Goal: Task Accomplishment & Management: Manage account settings

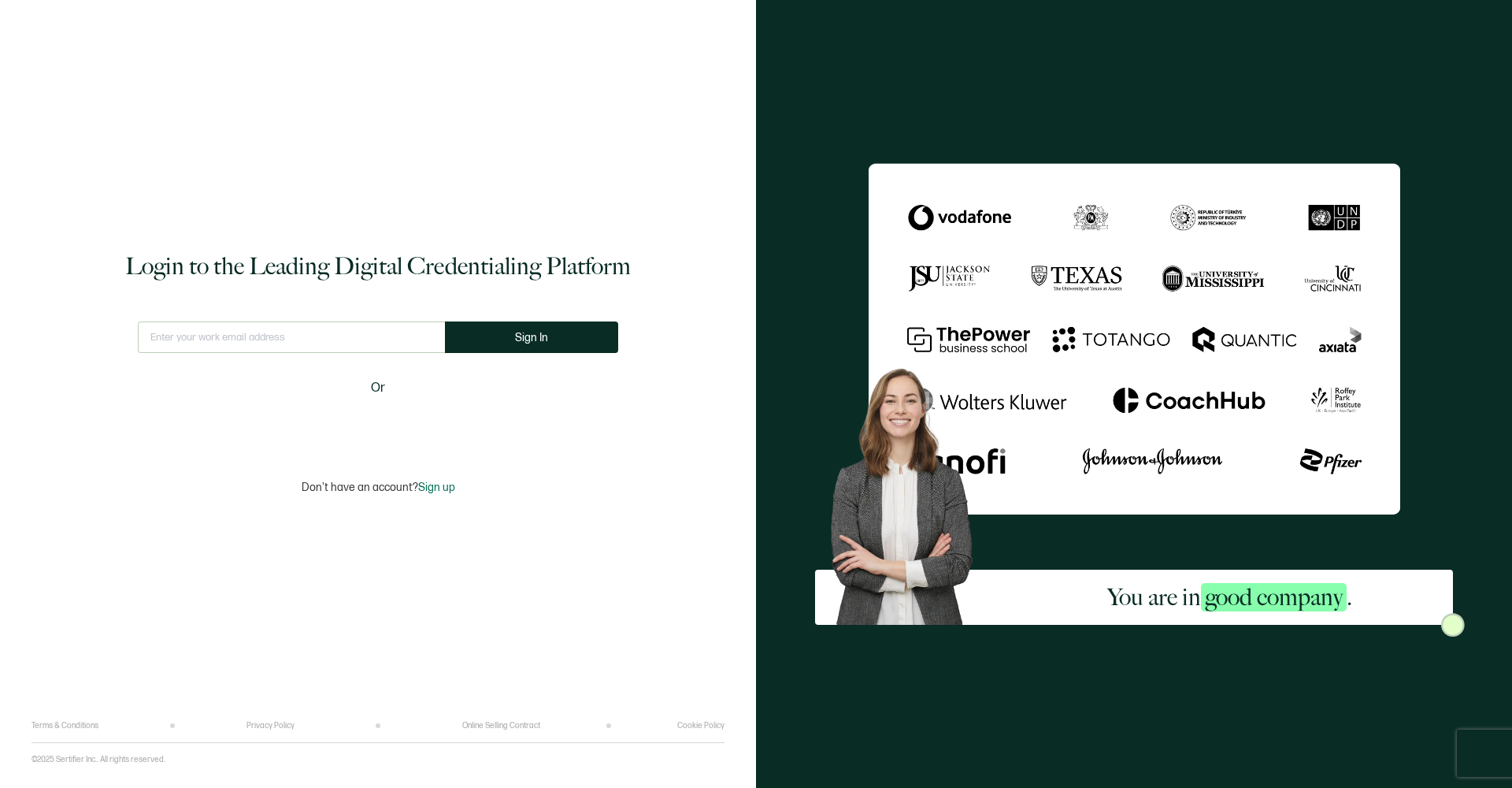
type input "[EMAIL_ADDRESS][DOMAIN_NAME]"
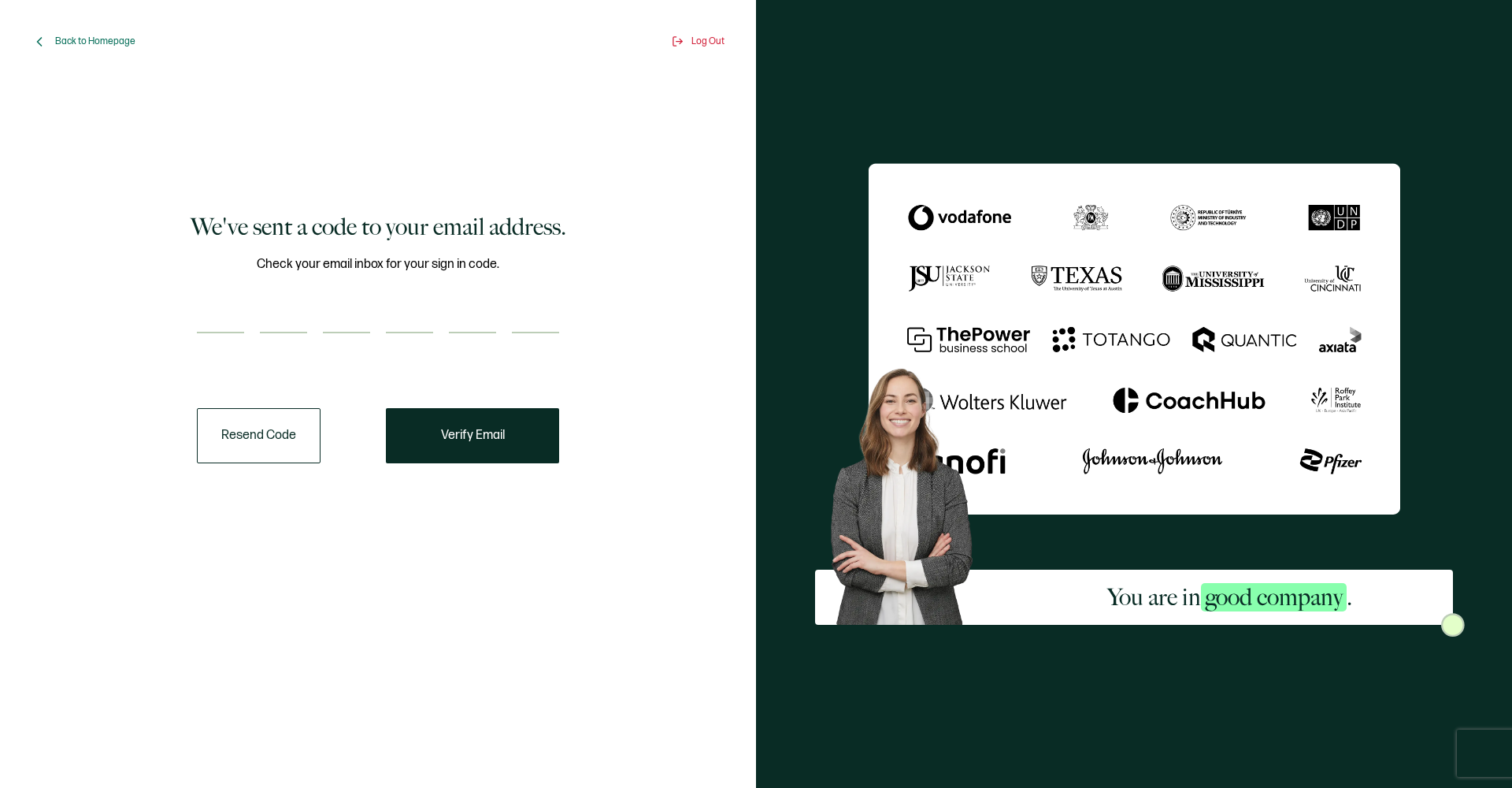
click at [210, 316] on input "number" at bounding box center [220, 317] width 47 height 31
type input "3"
type input "7"
type input "3"
type input "7"
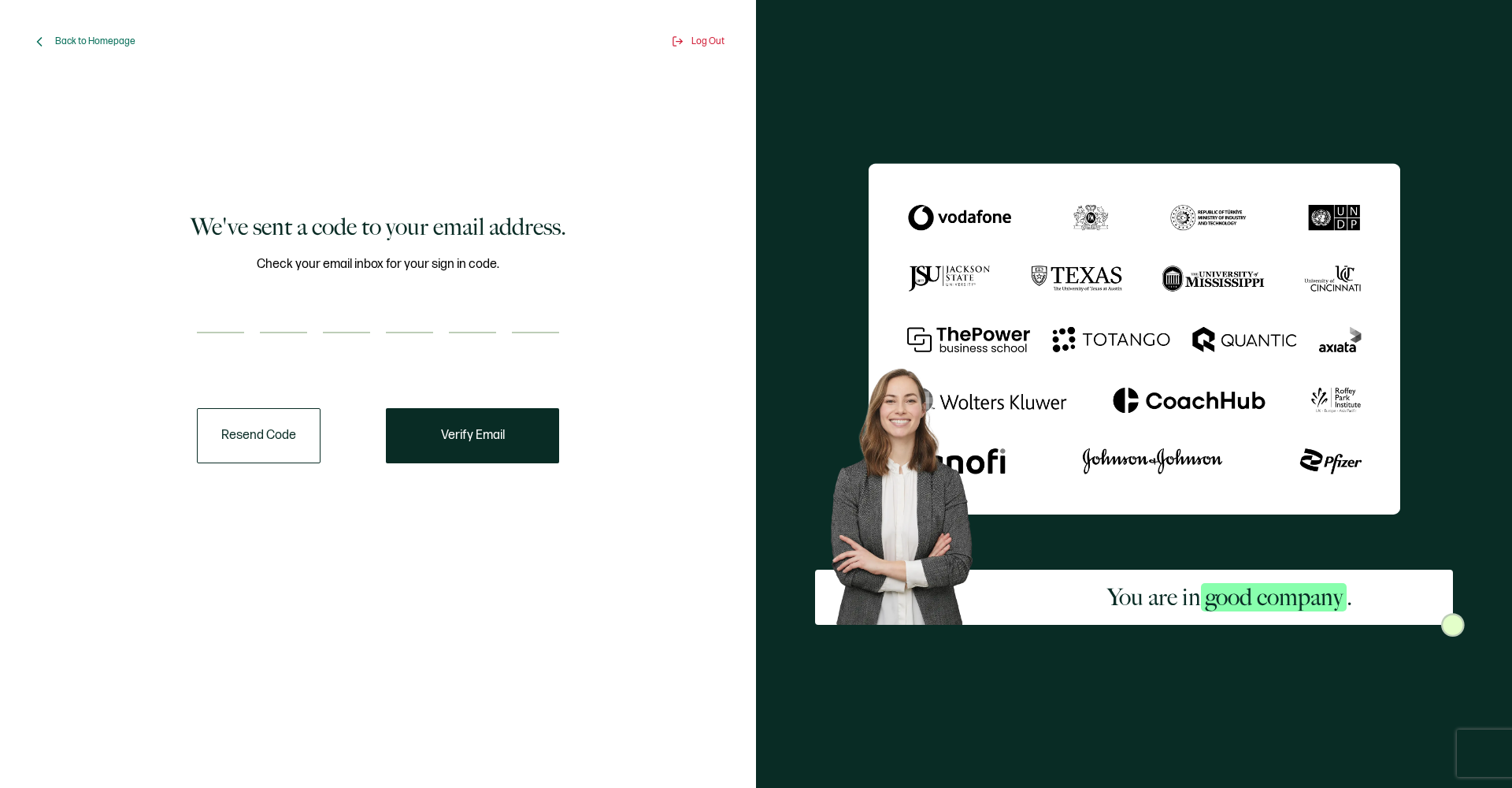
type input "9"
type input "7"
